Goal: Transaction & Acquisition: Purchase product/service

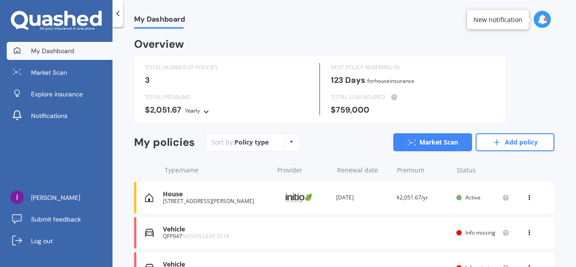
scroll to position [54, 0]
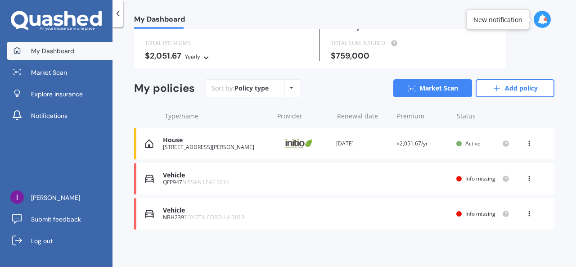
click at [379, 180] on div "Vehicle QFP947 NISSAN LEAF 2014 Renewal date Premium You are paying Yearly Stat…" at bounding box center [344, 179] width 421 height 32
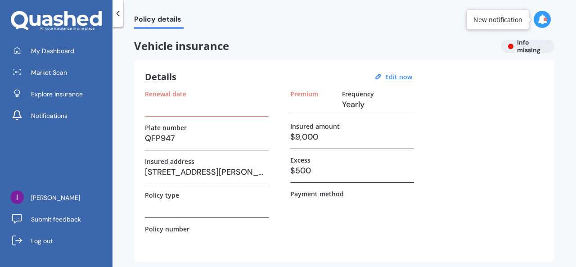
click at [512, 47] on div "Vehicle insurance Info missing" at bounding box center [344, 47] width 421 height 14
click at [539, 20] on icon at bounding box center [543, 19] width 10 height 10
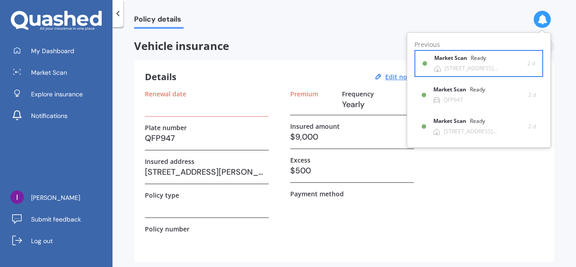
click at [458, 67] on div "[STREET_ADDRESS][PERSON_NAME]" at bounding box center [486, 68] width 83 height 6
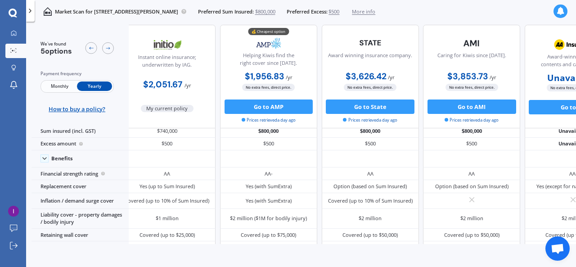
scroll to position [12, 9]
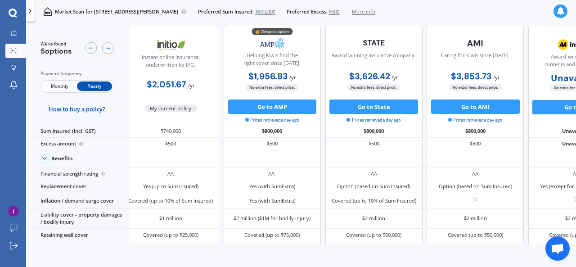
click at [559, 12] on icon at bounding box center [561, 11] width 8 height 8
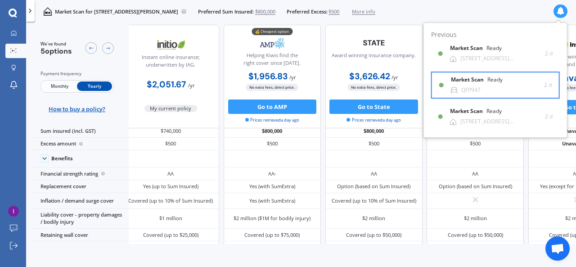
click at [481, 83] on div "Market Scan Ready" at bounding box center [482, 82] width 63 height 10
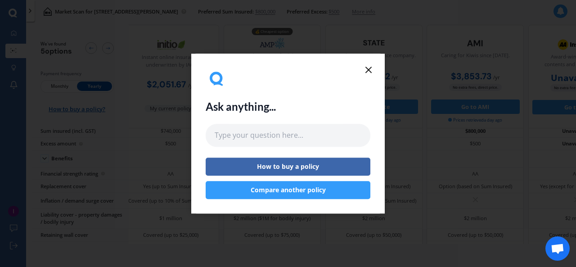
click at [369, 71] on line at bounding box center [368, 69] width 5 height 5
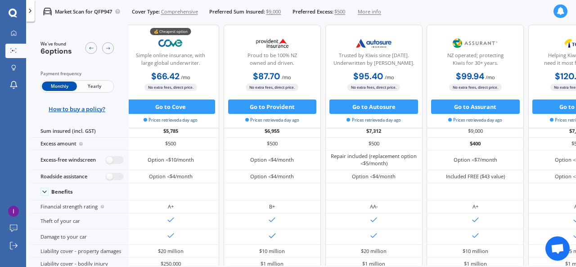
scroll to position [0, 9]
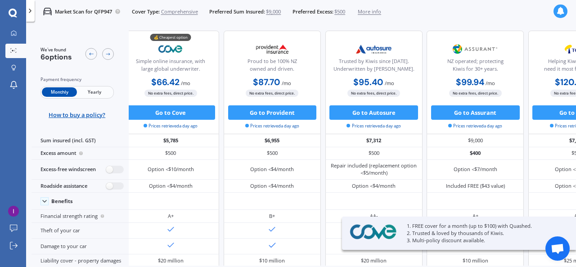
click at [90, 86] on div "Monthly Yearly" at bounding box center [77, 92] width 73 height 13
click at [91, 92] on span "Yearly" at bounding box center [94, 91] width 35 height 9
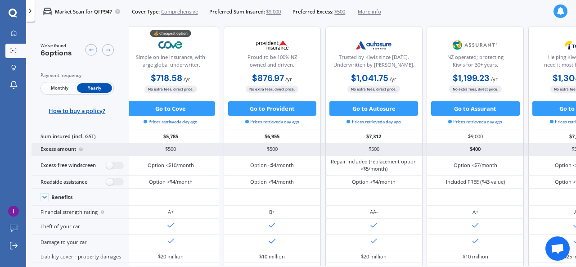
scroll to position [5, 9]
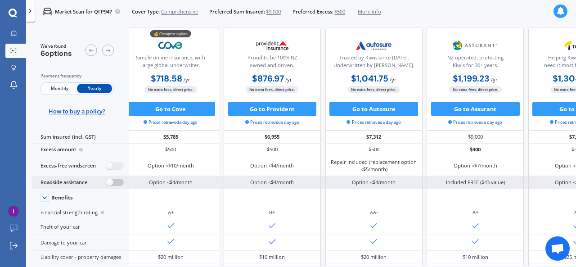
click at [120, 183] on label at bounding box center [115, 183] width 18 height 8
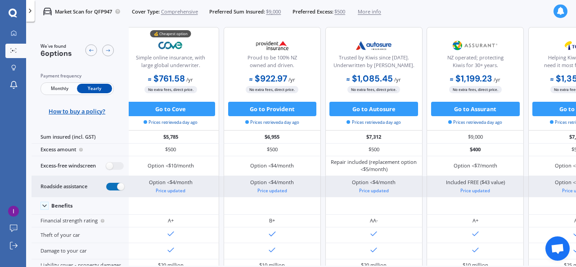
click at [113, 183] on label at bounding box center [115, 187] width 18 height 8
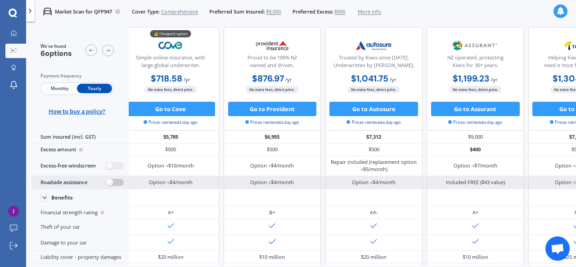
click at [116, 183] on label at bounding box center [115, 183] width 18 height 8
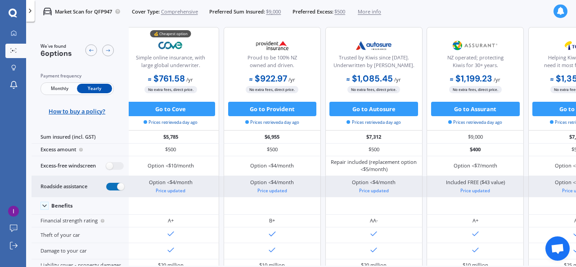
click at [116, 183] on label at bounding box center [115, 187] width 18 height 8
radio input "false"
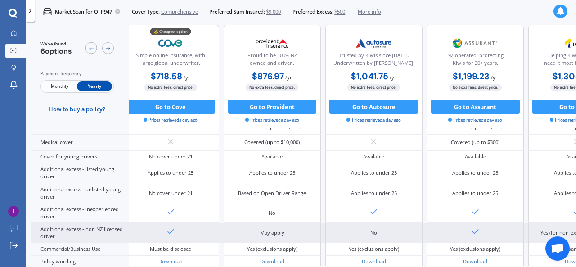
scroll to position [444, 9]
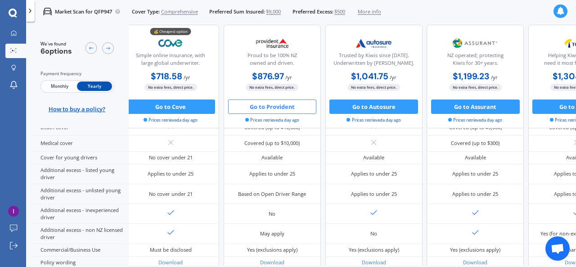
click at [268, 107] on button "Go to Provident" at bounding box center [272, 107] width 89 height 14
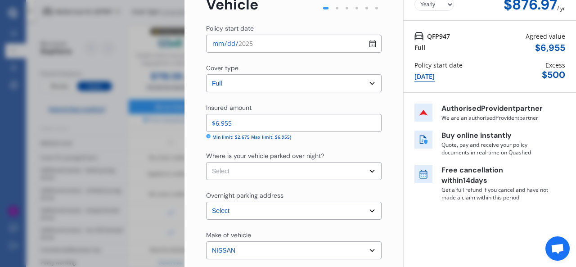
scroll to position [53, 0]
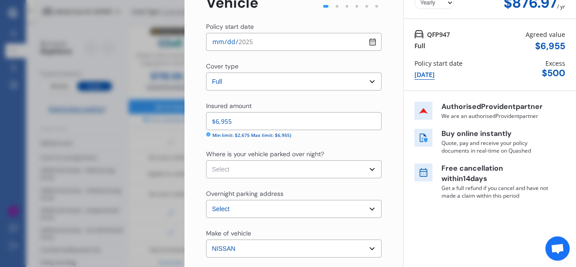
click at [294, 167] on select "Select Garage (fully enclosed) Off Street Parking Other" at bounding box center [294, 169] width 176 height 18
select select "GARAGE"
click at [206, 160] on select "Select Garage (fully enclosed) Off Street Parking Other" at bounding box center [294, 169] width 176 height 18
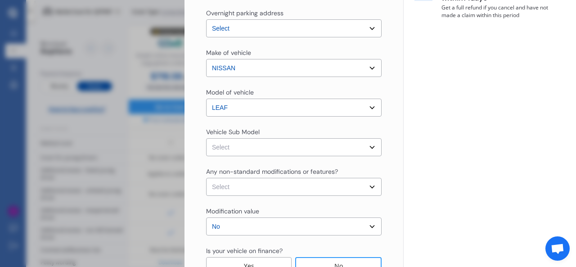
scroll to position [234, 0]
click at [298, 146] on select "Select Leaf ZE0 S Hatchback 5dr CVT 1sp E/80kW (24kWh) [IMP] Leaf ZE0 G Hatchba…" at bounding box center [294, 147] width 176 height 18
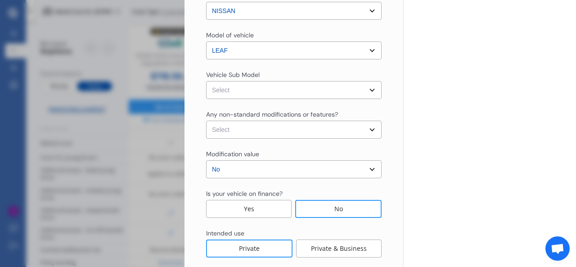
scroll to position [291, 0]
click at [290, 130] on select "Select None [MEDICAL_DATA] System(NOS) Roll Cage Full Racing Harness" at bounding box center [294, 129] width 176 height 18
select select "none"
click at [206, 120] on select "Select None [MEDICAL_DATA] System(NOS) Roll Cage Full Racing Harness" at bounding box center [294, 129] width 176 height 18
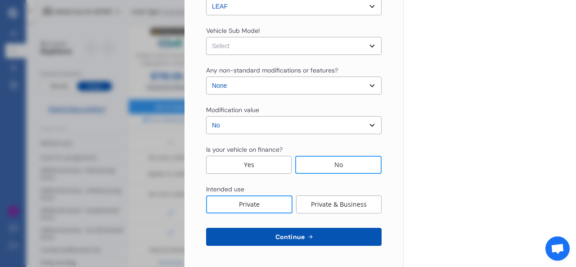
click at [296, 234] on span "Continue" at bounding box center [290, 236] width 33 height 7
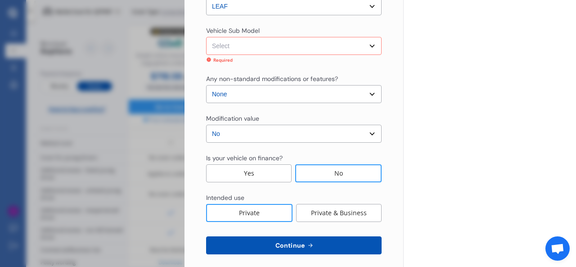
click at [255, 47] on select "Select Leaf ZE0 S Hatchback 5dr CVT 1sp E/80kW (24kWh) [IMP] Leaf ZE0 G Hatchba…" at bounding box center [294, 46] width 176 height 18
select select "NZVNISS2014AECP"
click at [206, 37] on select "Select Leaf ZE0 S Hatchback 5dr CVT 1sp E/80kW (24kWh) [IMP] Leaf ZE0 G Hatchba…" at bounding box center [294, 46] width 176 height 18
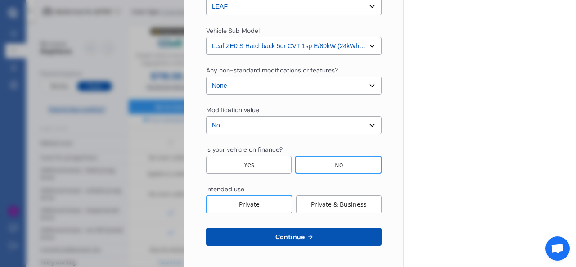
click at [254, 48] on select "Select Leaf ZE0 S Hatchback 5dr CVT 1sp E/80kW (24kWh) [IMP] Leaf ZE0 G Hatchba…" at bounding box center [294, 46] width 176 height 18
click at [266, 237] on button "Continue" at bounding box center [294, 237] width 176 height 18
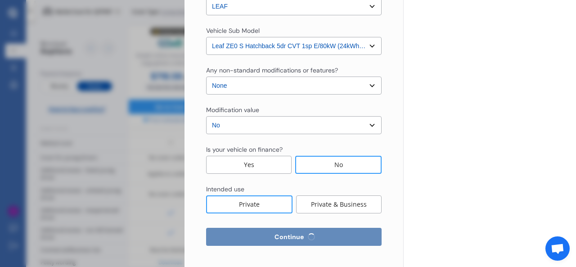
select select "10"
select select "09"
select select "1981"
select select "NZ_FULL"
select select "0"
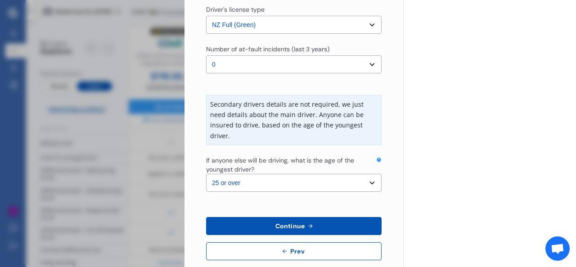
scroll to position [268, 0]
click at [275, 181] on select "Select the age of the youngest driver. 16 17 18 19 20 21 22 23 24 25 or over" at bounding box center [294, 183] width 176 height 18
select select "16"
click at [206, 174] on select "Select the age of the youngest driver. 16 17 18 19 20 21 22 23 24 25 or over" at bounding box center [294, 183] width 176 height 18
click at [293, 220] on button "Continue" at bounding box center [294, 226] width 176 height 18
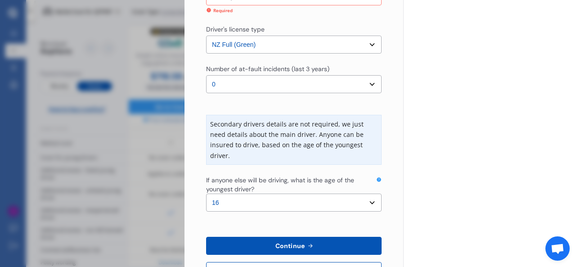
scroll to position [208, 0]
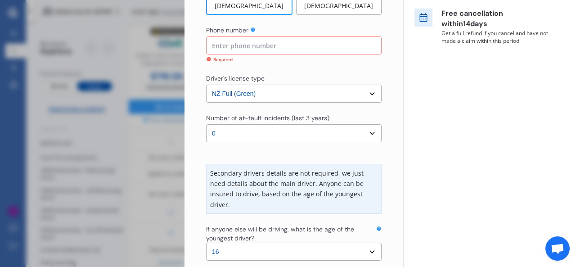
click at [247, 46] on input at bounding box center [294, 45] width 176 height 18
type input "0225354463"
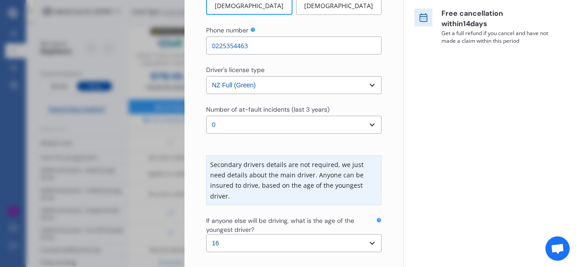
scroll to position [283, 0]
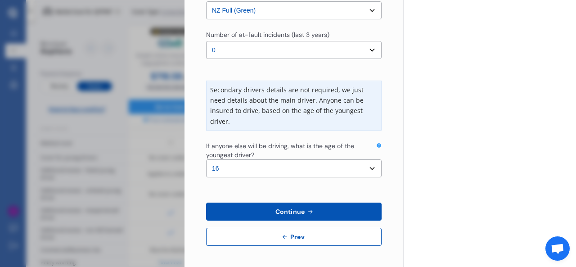
click at [285, 211] on span "Continue" at bounding box center [290, 211] width 33 height 7
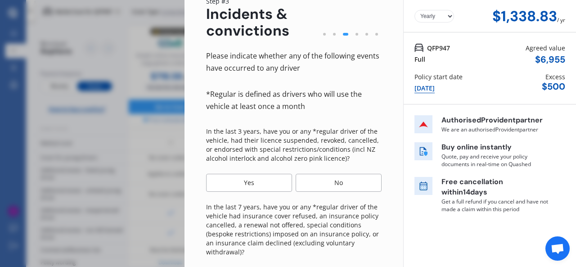
scroll to position [48, 0]
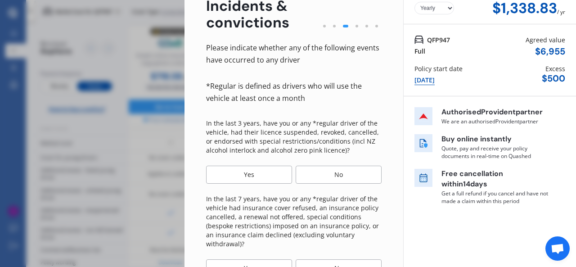
click at [322, 174] on div "No" at bounding box center [339, 175] width 86 height 18
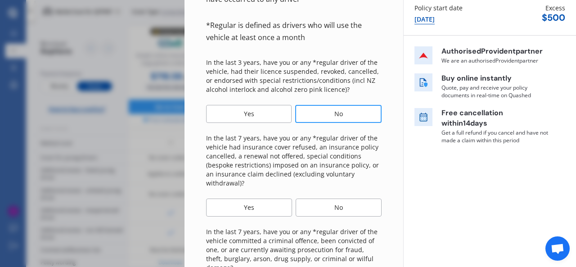
scroll to position [109, 0]
click at [331, 198] on div "No" at bounding box center [339, 207] width 86 height 18
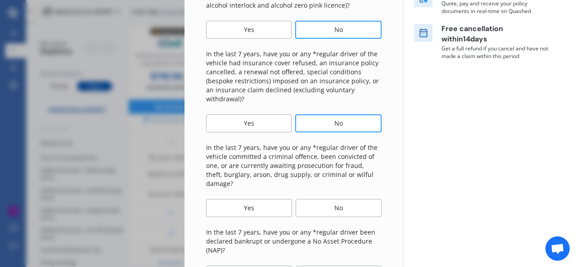
scroll to position [192, 0]
click at [331, 199] on div "No" at bounding box center [339, 208] width 86 height 18
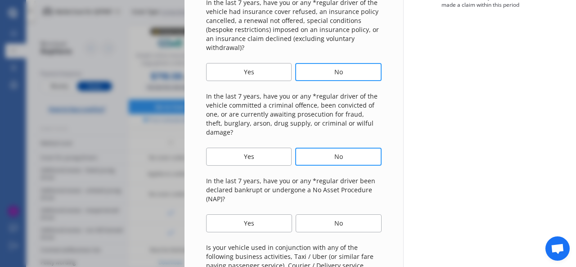
scroll to position [245, 0]
click at [331, 214] on div "No" at bounding box center [339, 223] width 86 height 18
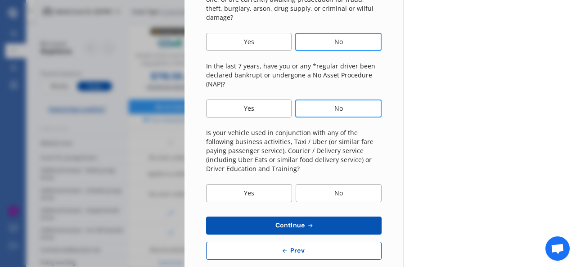
click at [328, 189] on div "No" at bounding box center [339, 193] width 86 height 18
click at [317, 217] on button "Continue" at bounding box center [294, 226] width 176 height 18
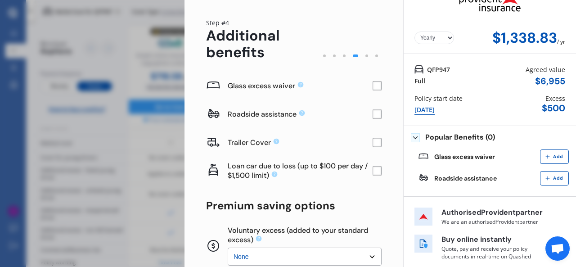
scroll to position [18, 0]
click at [373, 111] on rect at bounding box center [377, 113] width 9 height 9
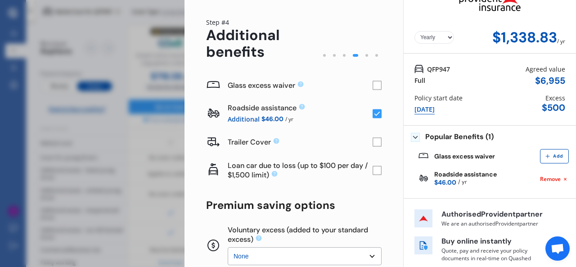
click at [373, 111] on rect at bounding box center [377, 113] width 9 height 9
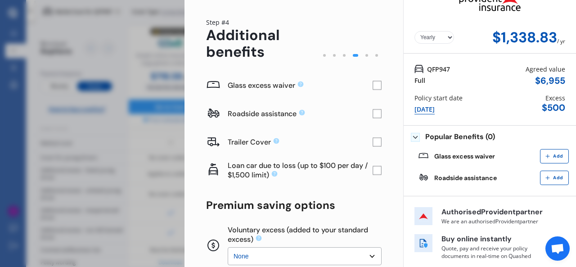
click at [373, 111] on rect at bounding box center [377, 113] width 9 height 9
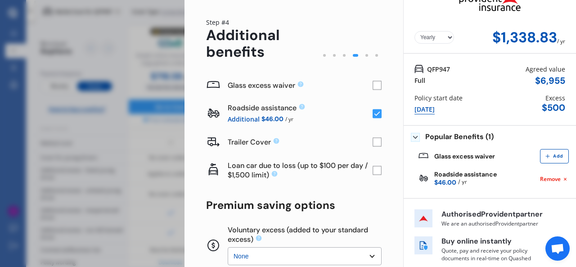
click at [373, 111] on rect at bounding box center [377, 113] width 9 height 9
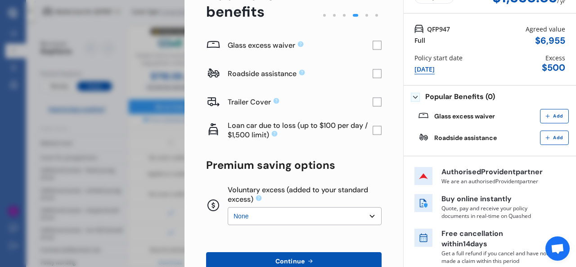
scroll to position [108, 0]
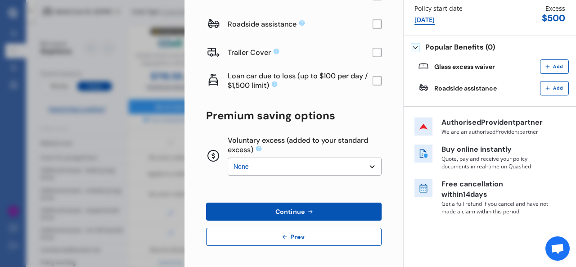
click at [345, 161] on select "None $200 $450 $700 $950 $1,200 $1,700" at bounding box center [305, 167] width 154 height 18
click at [228, 158] on select "None $200 $450 $700 $950 $1,200 $1,700" at bounding box center [305, 167] width 154 height 18
click at [342, 173] on select "None $200 $450 $700 $950 $1,200 $1,700" at bounding box center [305, 167] width 154 height 18
select select "0"
click at [228, 158] on select "None $200 $450 $700 $950 $1,200 $1,700" at bounding box center [305, 167] width 154 height 18
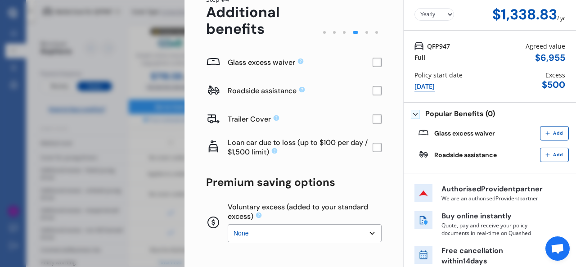
scroll to position [107, 0]
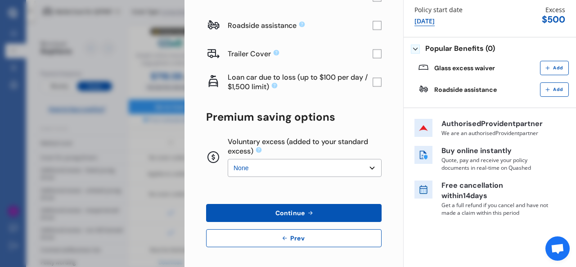
click at [321, 210] on button "Continue" at bounding box center [294, 213] width 176 height 18
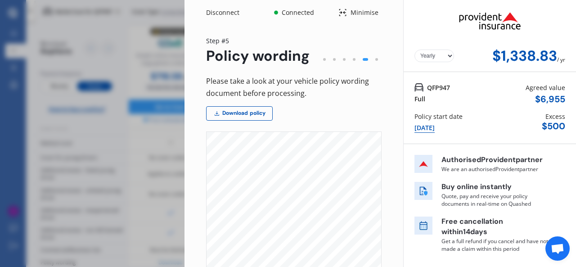
scroll to position [0, 0]
click at [159, 61] on div "Disconnect Connected Minimise Yearly Monthly $1,338.83 / yr Step # 5 Policy wor…" at bounding box center [288, 133] width 576 height 267
click at [218, 11] on div "Disconnect" at bounding box center [227, 12] width 43 height 9
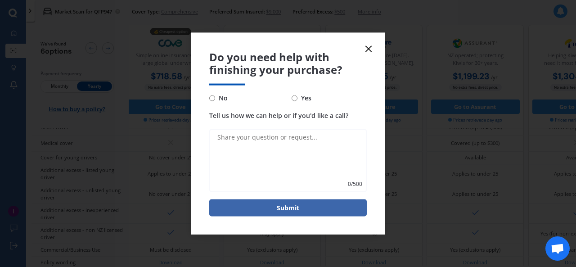
click at [371, 50] on icon at bounding box center [368, 48] width 11 height 11
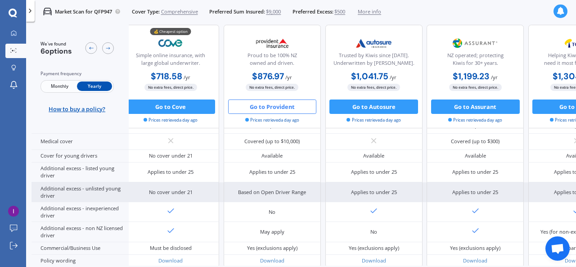
scroll to position [445, 9]
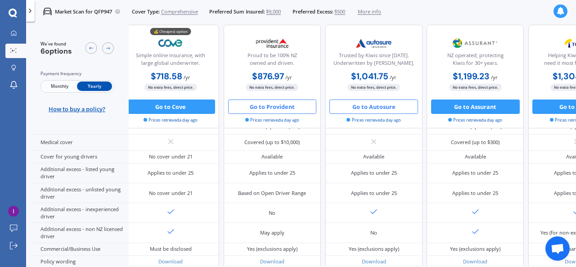
click at [374, 104] on button "Go to Autosure" at bounding box center [374, 107] width 89 height 14
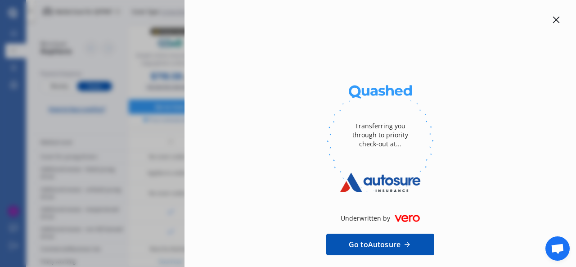
click at [553, 23] on icon at bounding box center [556, 19] width 7 height 7
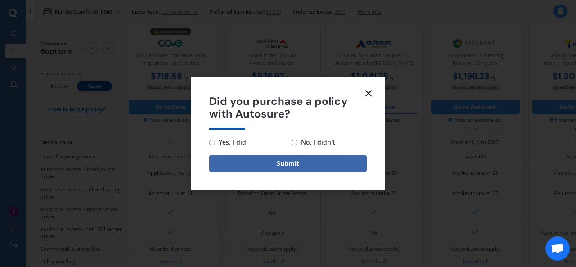
click at [304, 144] on span "No, I didn't" at bounding box center [317, 142] width 38 height 11
click at [298, 144] on input "No, I didn't" at bounding box center [295, 143] width 6 height 6
radio input "true"
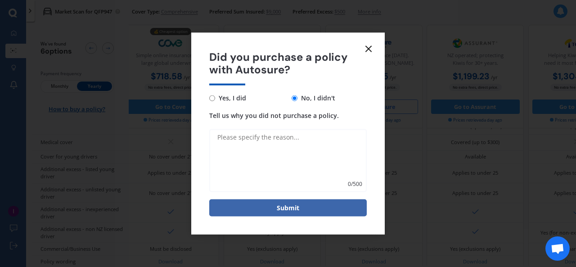
click at [267, 138] on textarea "Tell us why you did not purchase a policy." at bounding box center [288, 160] width 158 height 63
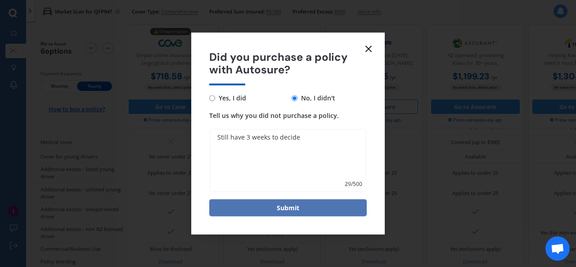
type textarea "Still have 3 weeks to decide"
click at [317, 205] on button "Submit" at bounding box center [288, 207] width 158 height 17
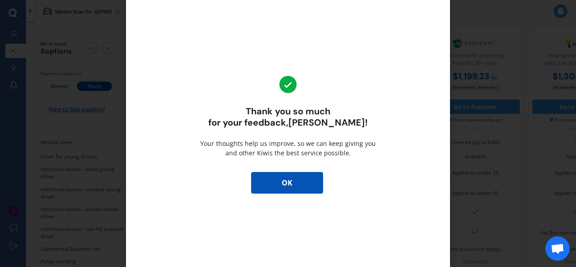
click at [293, 177] on button "OK" at bounding box center [287, 183] width 72 height 22
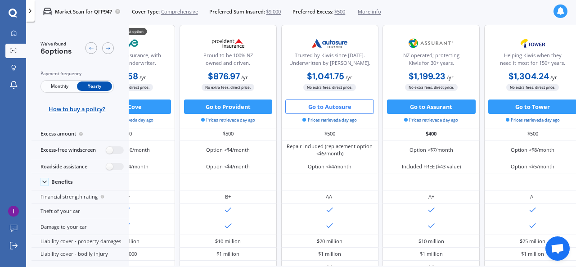
scroll to position [25, 63]
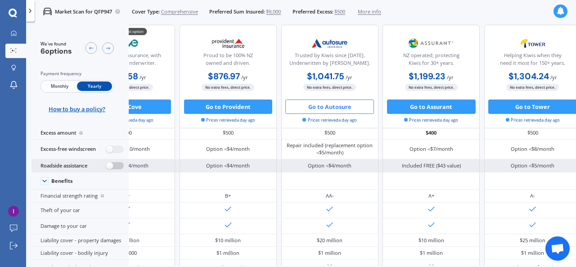
click at [116, 163] on label at bounding box center [115, 166] width 18 height 8
radio input "true"
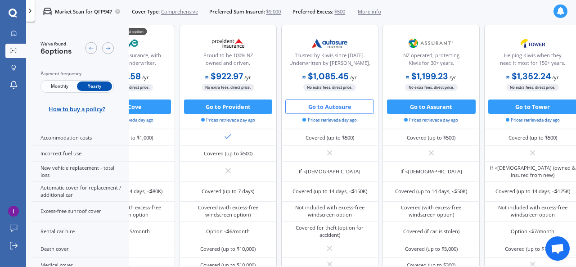
scroll to position [303, 63]
click at [407, 105] on button "Go to Assurant" at bounding box center [431, 107] width 89 height 14
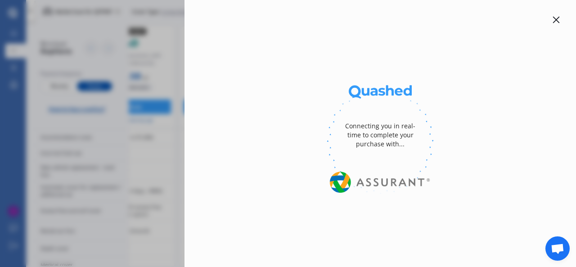
select select "full"
select select "0"
select select "[GEOGRAPHIC_DATA]"
select select "NISSAN"
select select "LEAF"
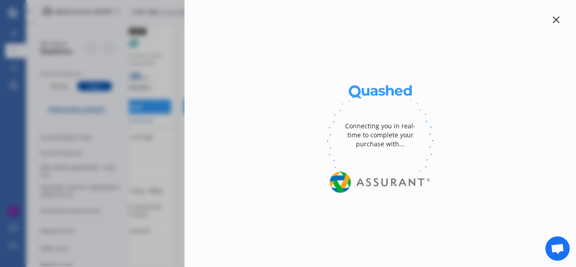
select select "EV"
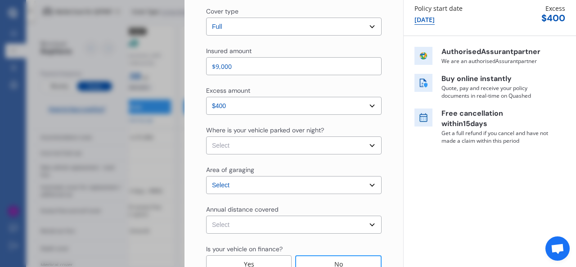
scroll to position [109, 0]
click at [341, 140] on select "Select In a garage On own property On street or road" at bounding box center [294, 145] width 176 height 18
click at [206, 136] on select "Select In a garage On own property On street or road" at bounding box center [294, 145] width 176 height 18
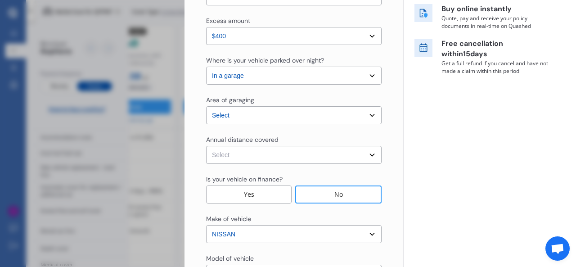
scroll to position [178, 0]
click at [314, 75] on select "Select In a garage On own property On street or road" at bounding box center [294, 75] width 176 height 18
select select "On own property"
click at [206, 66] on select "Select In a garage On own property On street or road" at bounding box center [294, 75] width 176 height 18
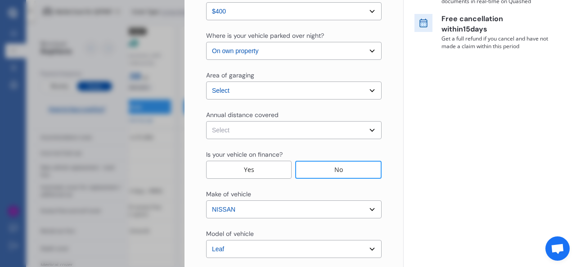
scroll to position [203, 0]
click at [278, 127] on select "Select Low (less than 15,000km per year) Average (15,000-30,000km per year) Hig…" at bounding box center [294, 130] width 176 height 18
select select "15000"
click at [206, 121] on select "Select Low (less than 15,000km per year) Average (15,000-30,000km per year) Hig…" at bounding box center [294, 130] width 176 height 18
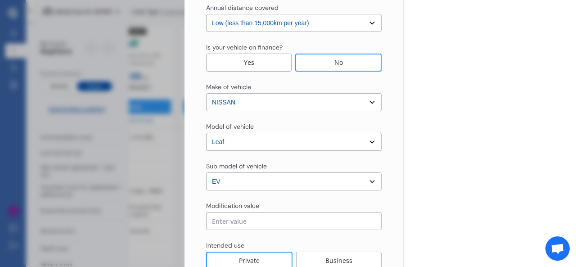
scroll to position [377, 0]
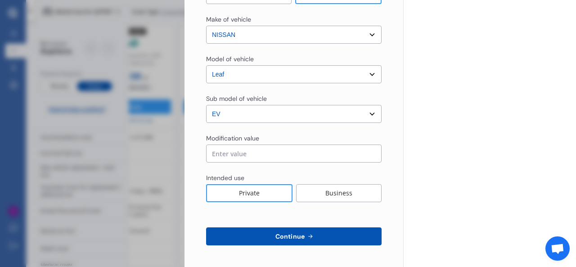
click at [236, 157] on input "text" at bounding box center [294, 154] width 176 height 18
type input "$0.00"
click at [282, 235] on span "Continue" at bounding box center [290, 236] width 33 height 7
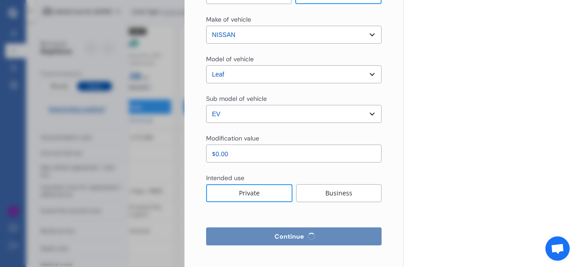
scroll to position [290, 0]
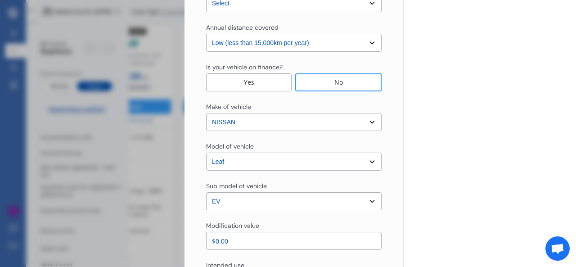
select select "Mr"
select select "10"
select select "09"
select select "1981"
select select "full"
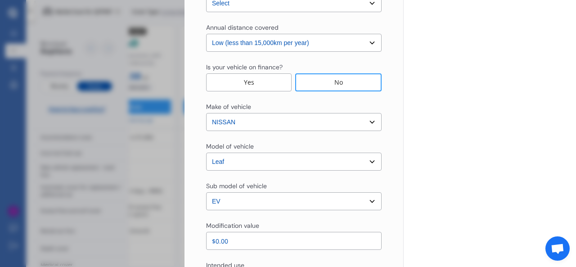
select select "more than 4 years"
select select "[GEOGRAPHIC_DATA]"
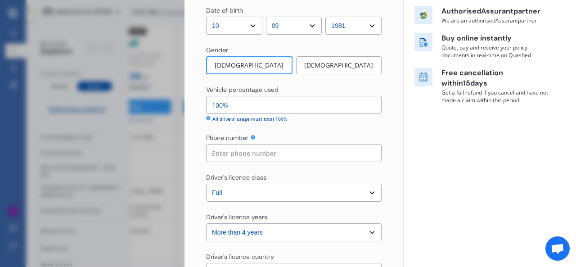
scroll to position [151, 0]
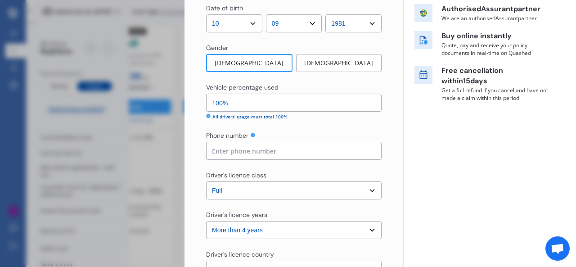
click at [241, 150] on input at bounding box center [294, 151] width 176 height 18
type input "0225354463"
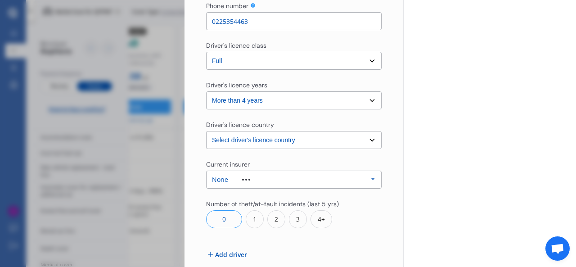
scroll to position [281, 0]
click at [278, 176] on div "None Allianz AAI AMI IAG - NZI/State [PERSON_NAME] Vero Unknown Other Insurer N…" at bounding box center [294, 179] width 176 height 18
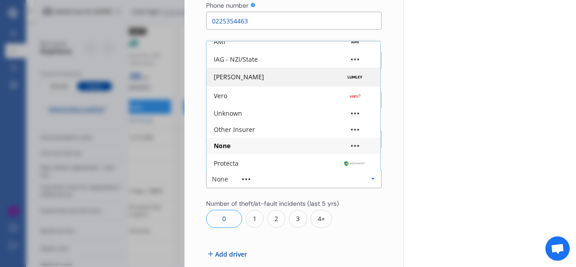
scroll to position [41, 0]
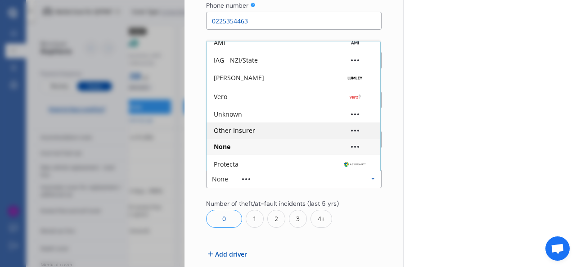
click at [263, 129] on div "Other Insurer" at bounding box center [293, 130] width 159 height 6
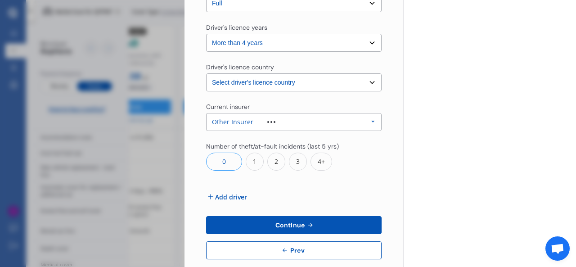
scroll to position [352, 0]
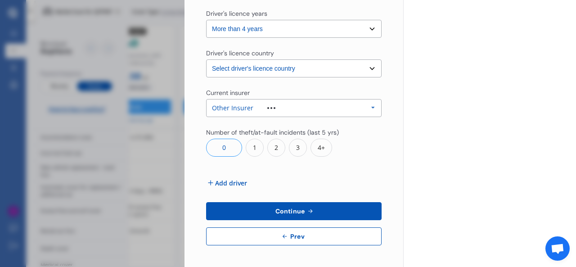
click at [241, 181] on span "Add driver" at bounding box center [231, 182] width 32 height 9
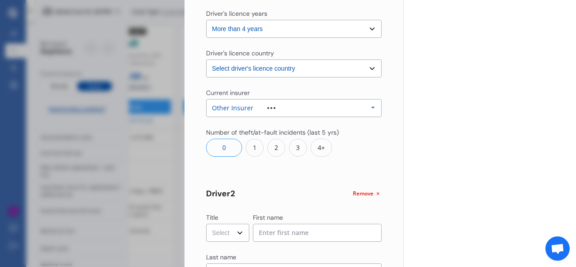
scroll to position [446, 0]
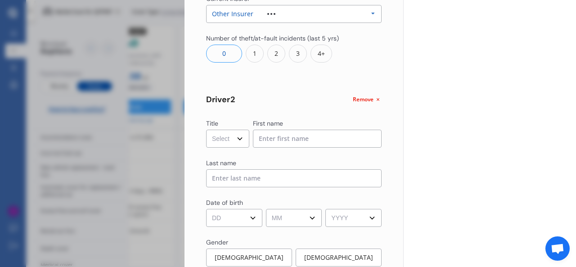
click at [231, 140] on select "Select Mr Mrs Miss Ms Dr" at bounding box center [227, 139] width 43 height 18
select select "Mr"
click at [206, 130] on select "Select Mr Mrs Miss Ms Dr" at bounding box center [227, 139] width 43 height 18
click at [271, 136] on input at bounding box center [317, 139] width 129 height 18
type input "[PERSON_NAME]"
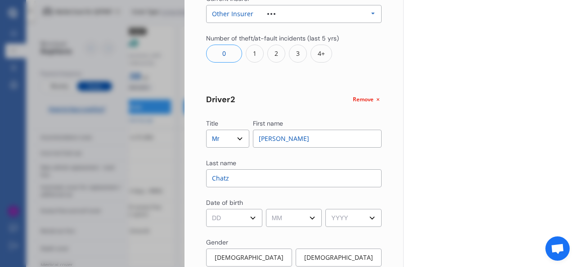
type input "[PERSON_NAME]"
type input "0225354463"
select select "[GEOGRAPHIC_DATA]"
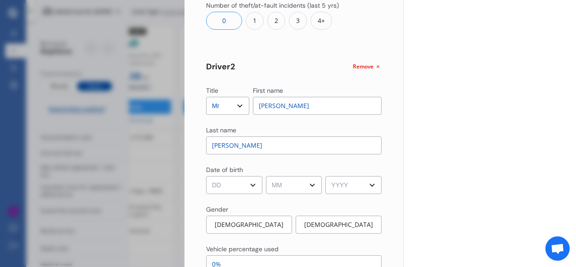
scroll to position [481, 0]
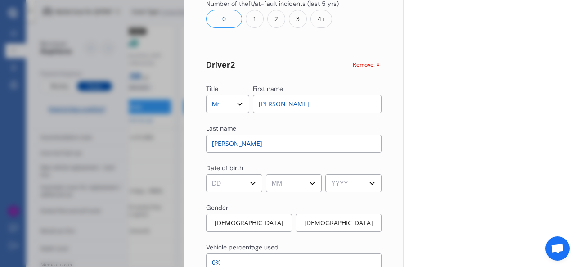
click at [240, 175] on select "DD 01 02 03 04 05 06 07 08 09 10 11 12 13 14 15 16 17 18 19 20 21 22 23 24 25 2…" at bounding box center [234, 183] width 56 height 18
select select "26"
click at [206, 174] on select "DD 01 02 03 04 05 06 07 08 09 10 11 12 13 14 15 16 17 18 19 20 21 22 23 24 25 2…" at bounding box center [234, 183] width 56 height 18
click at [289, 181] on select "MM 01 02 03 04 05 06 07 08 09 10 11 12" at bounding box center [294, 183] width 56 height 18
select select "08"
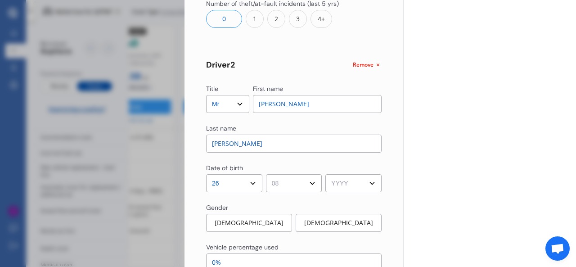
click at [266, 174] on select "MM 01 02 03 04 05 06 07 08 09 10 11 12" at bounding box center [294, 183] width 56 height 18
click at [349, 183] on select "YYYY 2009 2008 2007 2006 2005 2004 2003 2002 2001 2000 1999 1998 1997 1996 1995…" at bounding box center [354, 183] width 56 height 18
select select "2009"
click at [326, 174] on select "YYYY 2009 2008 2007 2006 2005 2004 2003 2002 2001 2000 1999 1998 1997 1996 1995…" at bounding box center [354, 183] width 56 height 18
click at [410, 114] on div "Yearly Monthly $1,236.99 / yr QFP947 Full Market value up to $ 9,000 Policy sta…" at bounding box center [489, 73] width 173 height 1109
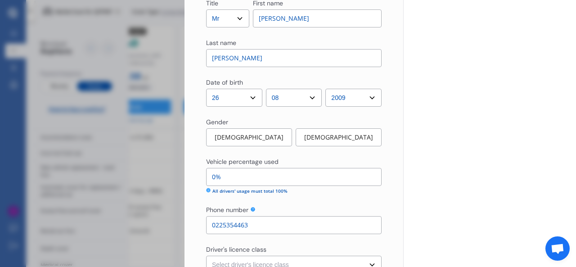
scroll to position [574, 0]
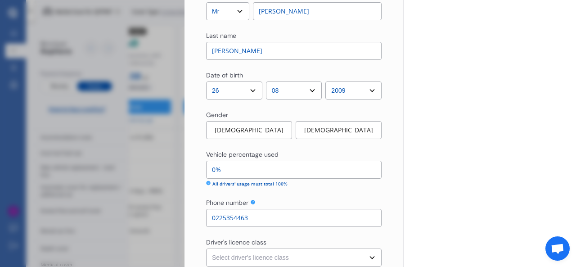
click at [252, 126] on div "[DEMOGRAPHIC_DATA]" at bounding box center [249, 130] width 86 height 18
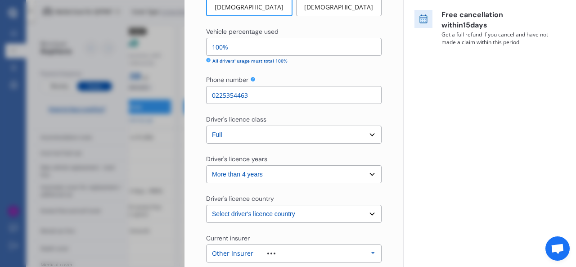
scroll to position [206, 0]
drag, startPoint x: 227, startPoint y: 50, endPoint x: 210, endPoint y: 52, distance: 17.6
click at [210, 52] on input "100%" at bounding box center [294, 47] width 176 height 18
type input "7%"
type input "93%"
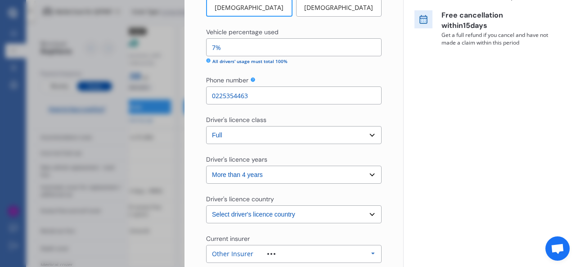
type input "70%"
type input "30%"
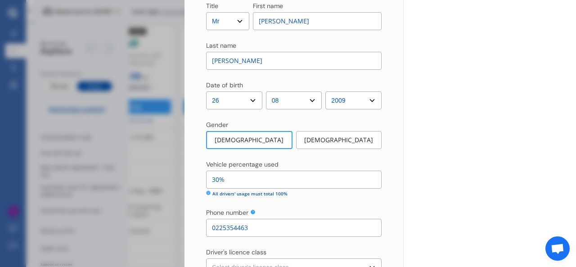
scroll to position [564, 0]
type input "70%"
click at [215, 180] on input "30%" at bounding box center [294, 179] width 176 height 18
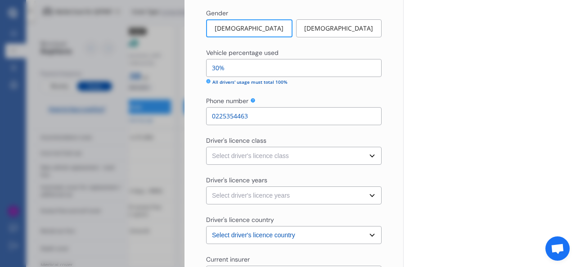
click at [288, 151] on select "Select driver's licence class None Learner Restricted Full" at bounding box center [294, 156] width 176 height 18
select select "learner"
click at [206, 147] on select "Select driver's licence class None Learner Restricted Full" at bounding box center [294, 156] width 176 height 18
click at [267, 193] on select "Select driver's licence years Less than 1 year 1-2 years 2-4 years More than 4 …" at bounding box center [294, 195] width 176 height 18
select select "less than 1 year"
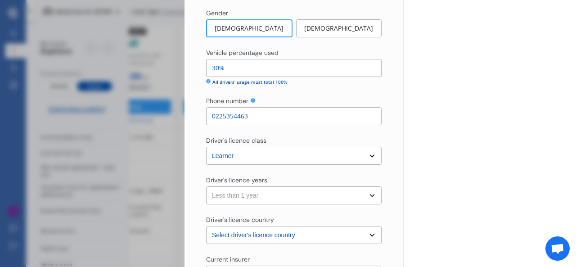
click at [206, 186] on select "Select driver's licence years Less than 1 year 1-2 years 2-4 years More than 4 …" at bounding box center [294, 195] width 176 height 18
click at [376, 188] on select "Select driver's licence years Less than 1 year 1-2 years 2-4 years More than 4 …" at bounding box center [294, 195] width 176 height 18
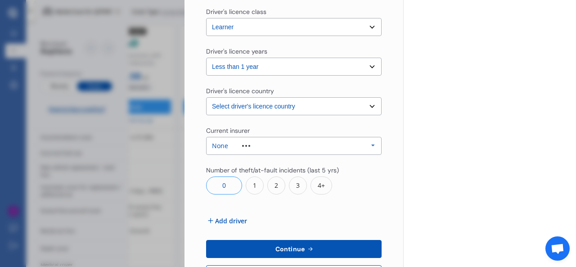
scroll to position [826, 0]
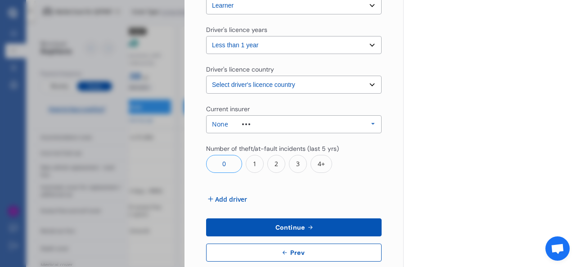
click at [271, 223] on button "Continue" at bounding box center [294, 227] width 176 height 18
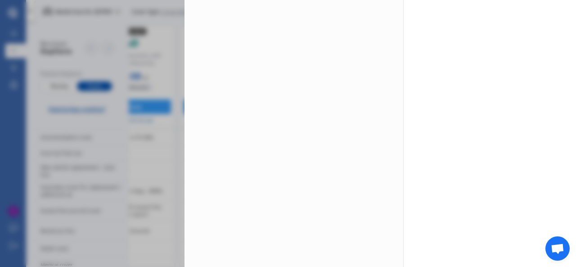
scroll to position [0, 0]
